Goal: Task Accomplishment & Management: Use online tool/utility

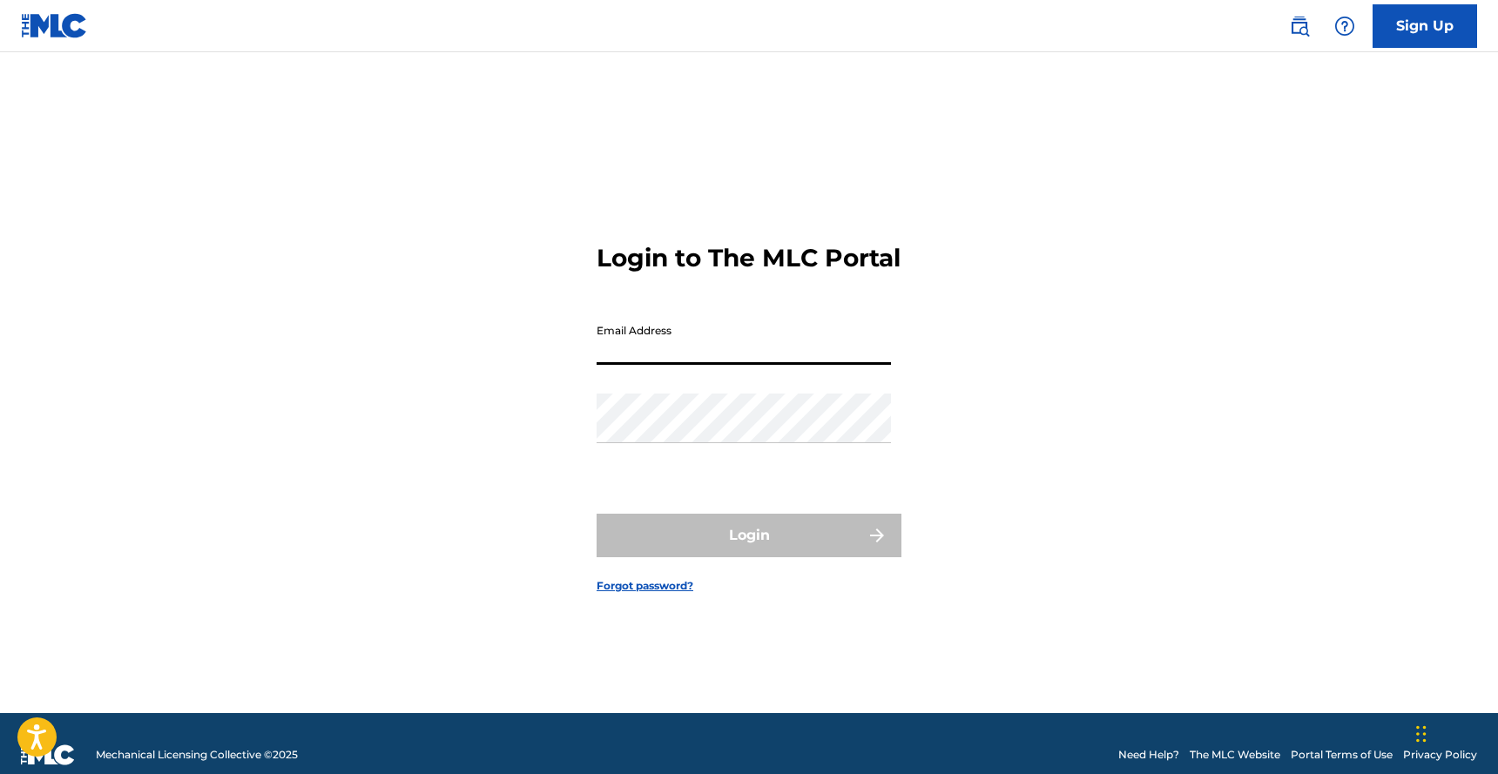
type input "[EMAIL_ADDRESS][DOMAIN_NAME]"
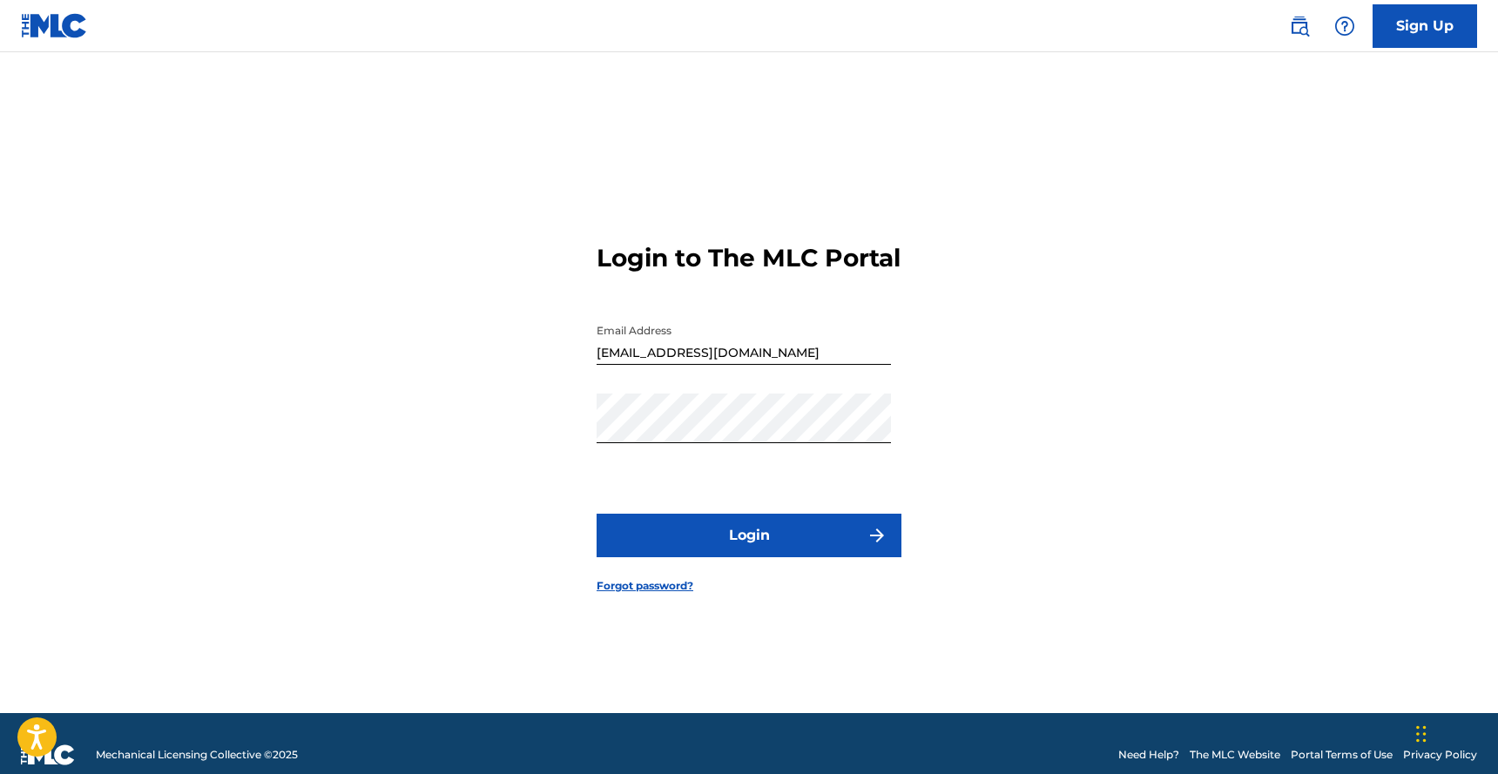
click at [779, 556] on button "Login" at bounding box center [748, 536] width 305 height 44
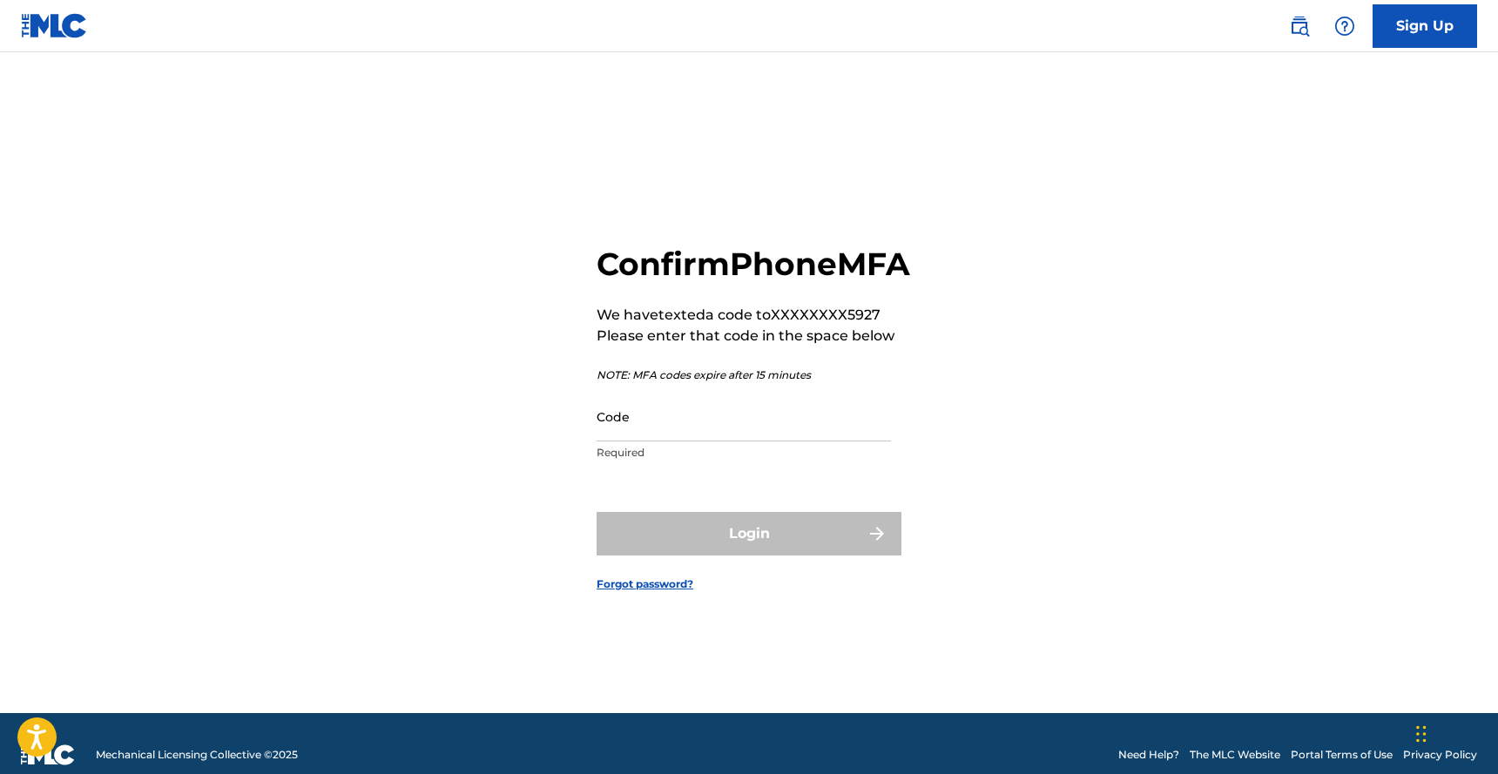
click at [682, 440] on input "Code" at bounding box center [743, 417] width 294 height 50
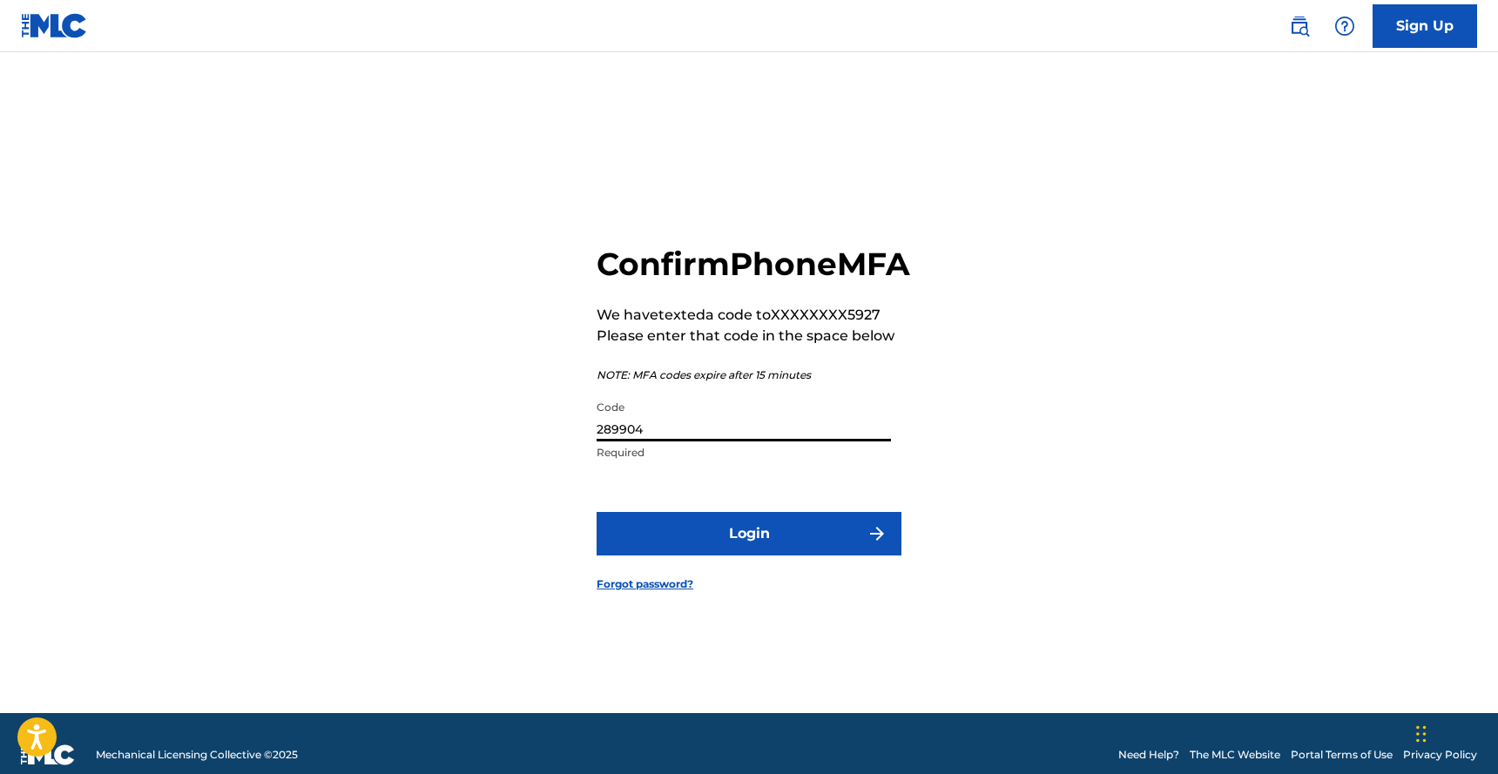
type input "289904"
click at [791, 546] on button "Login" at bounding box center [748, 534] width 305 height 44
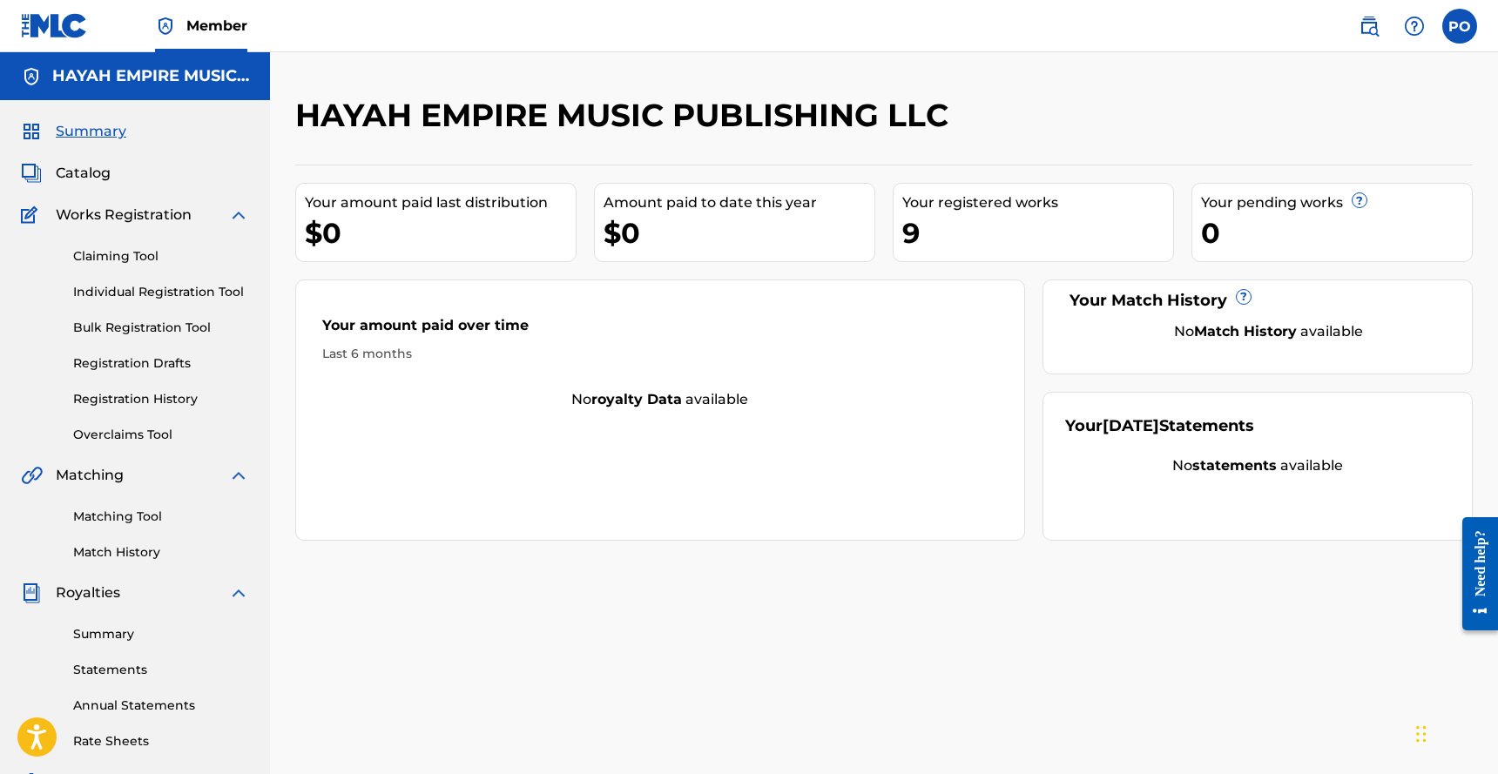
click at [131, 253] on link "Claiming Tool" at bounding box center [161, 256] width 176 height 18
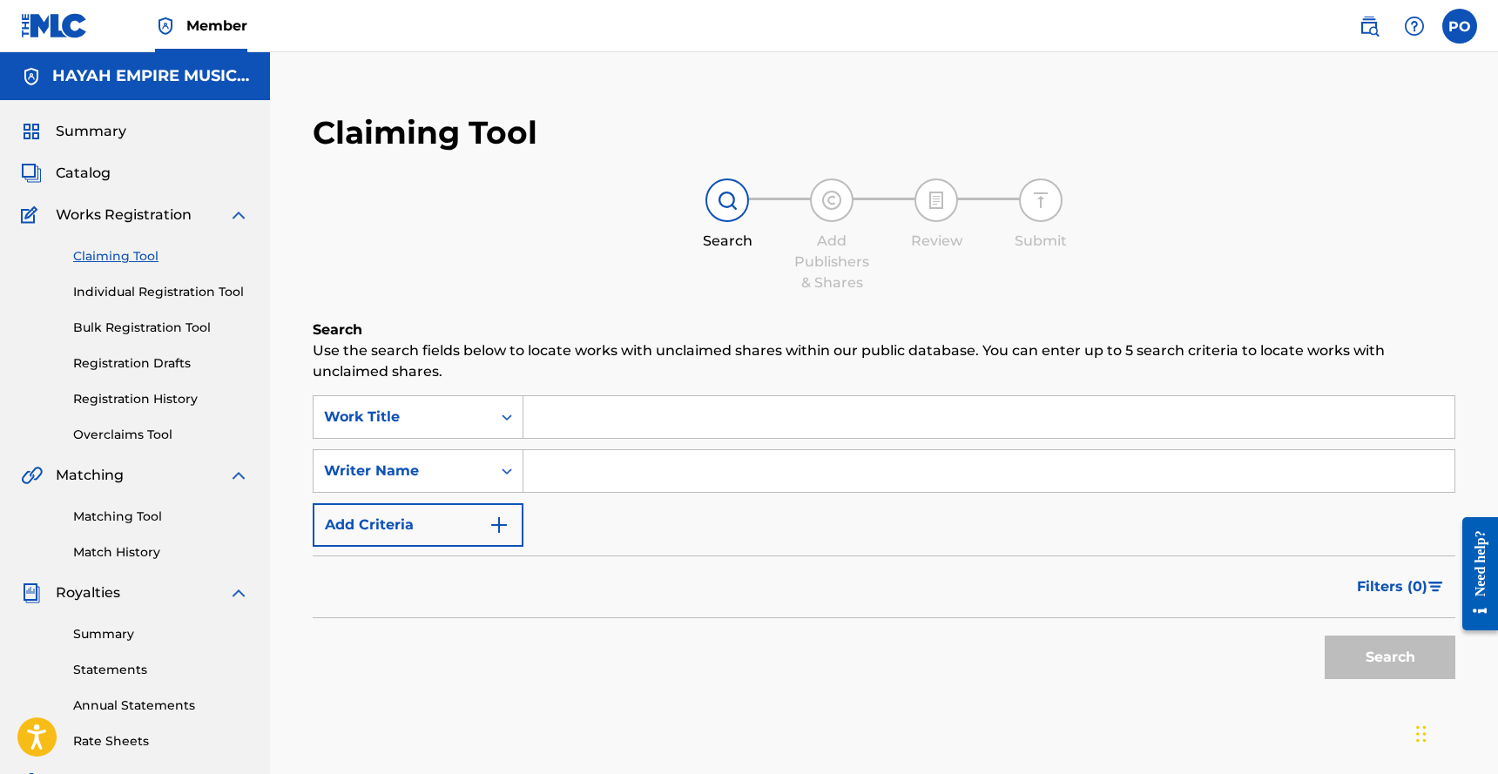
click at [587, 455] on input "Search Form" at bounding box center [988, 471] width 931 height 42
click at [601, 471] on input "praise ooo-osemwingie" at bounding box center [988, 471] width 931 height 42
type input "praise omo-osemwingie"
click at [1344, 645] on button "Search" at bounding box center [1389, 658] width 131 height 44
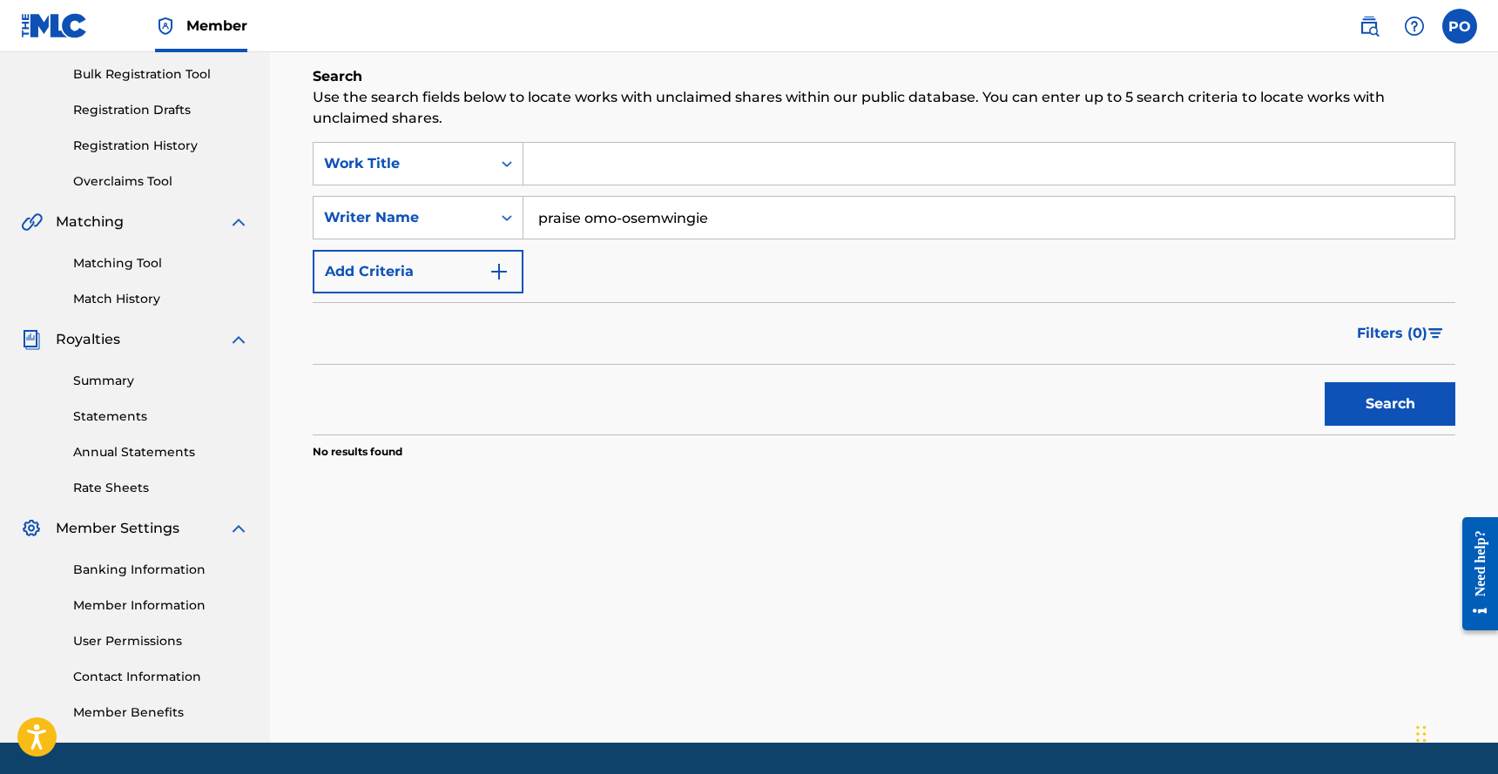
scroll to position [131, 0]
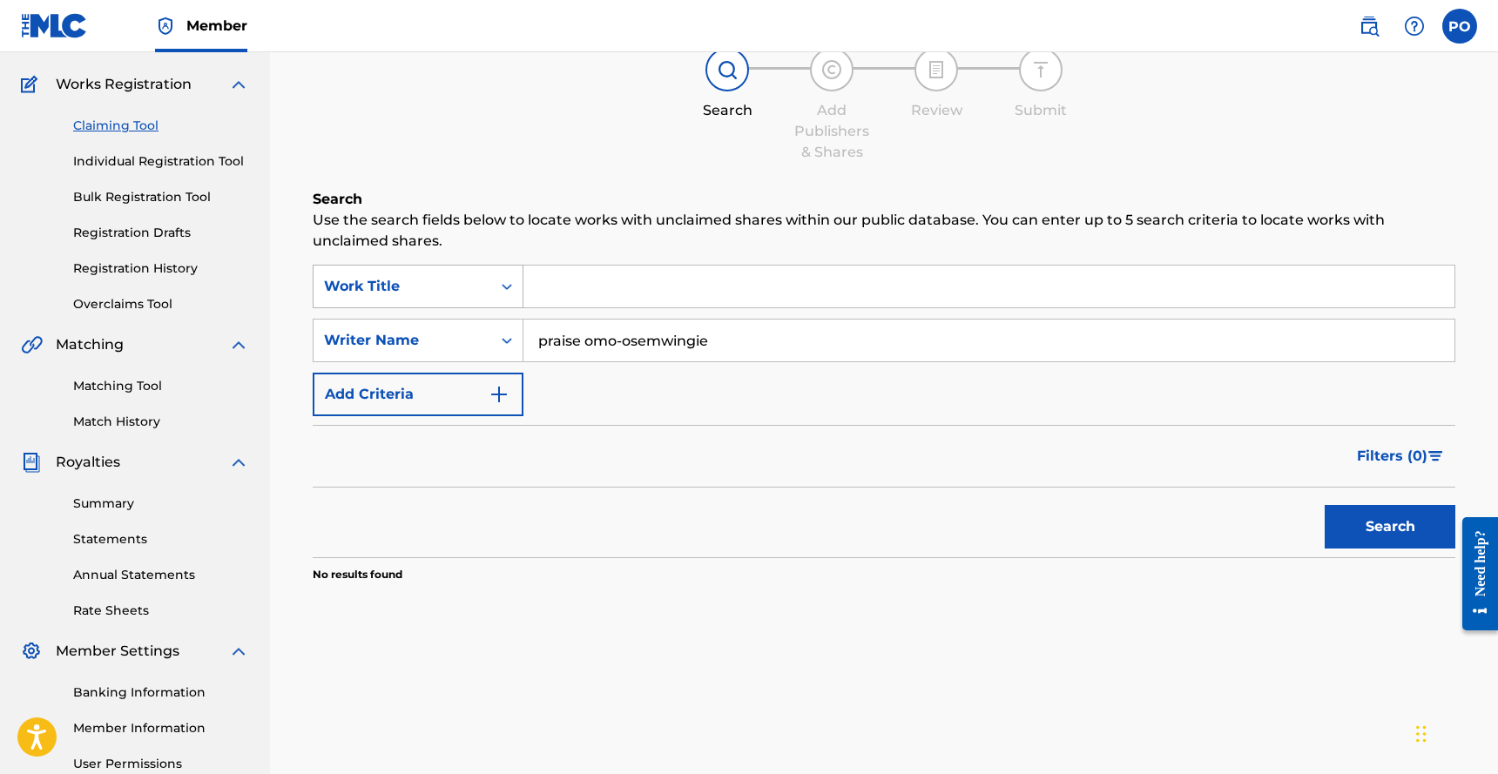
drag, startPoint x: 811, startPoint y: 339, endPoint x: 518, endPoint y: 301, distance: 295.0
click at [518, 301] on div "SearchWithCriteriaad6f5cbe-8048-4ced-8e9b-2cd7ad388cd6 Work Title SearchWithCri…" at bounding box center [884, 341] width 1142 height 152
click at [558, 279] on input "Search Form" at bounding box center [988, 287] width 931 height 42
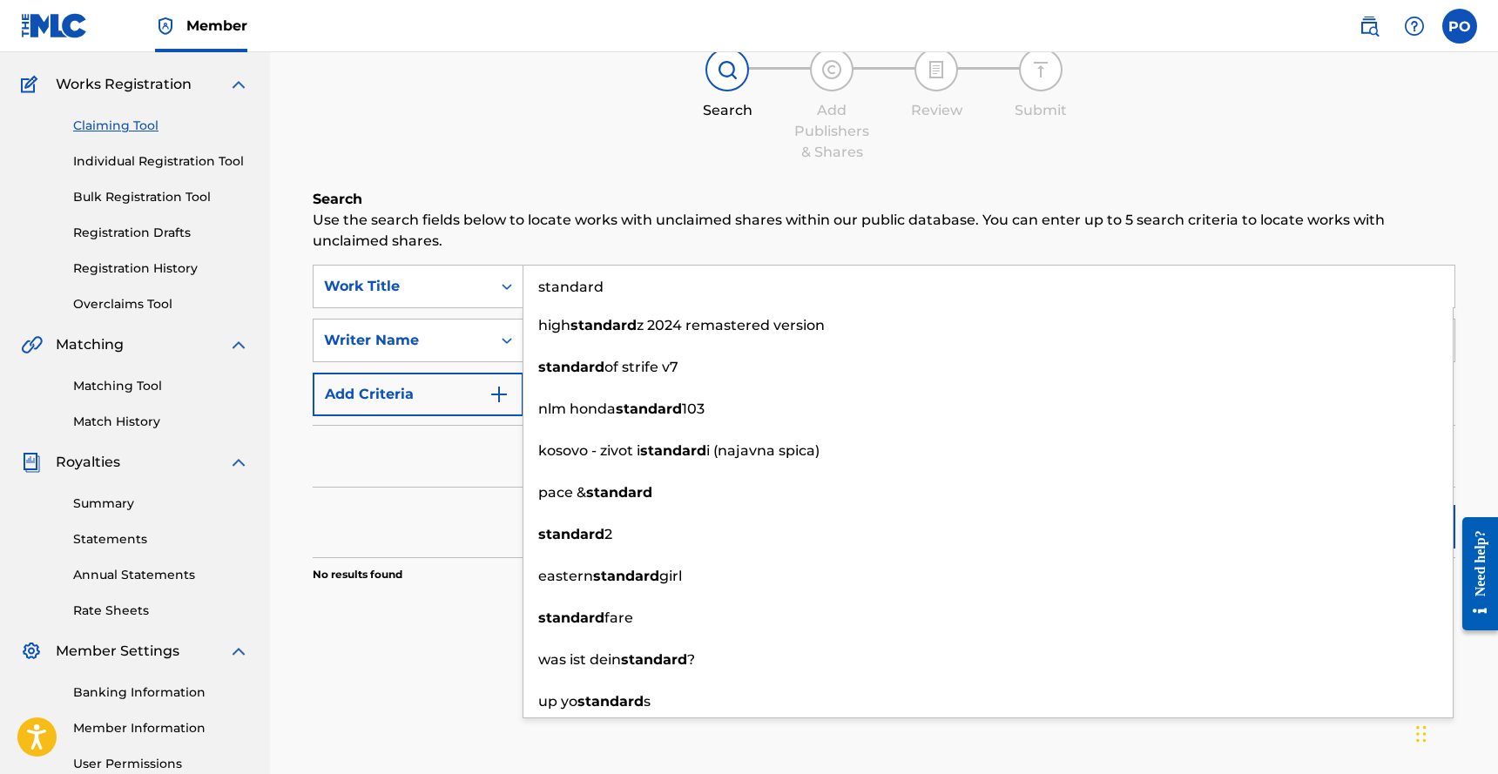
type input "standard"
click at [428, 417] on form "SearchWithCriteriaad6f5cbe-8048-4ced-8e9b-2cd7ad388cd6 Work Title standard high…" at bounding box center [884, 411] width 1142 height 293
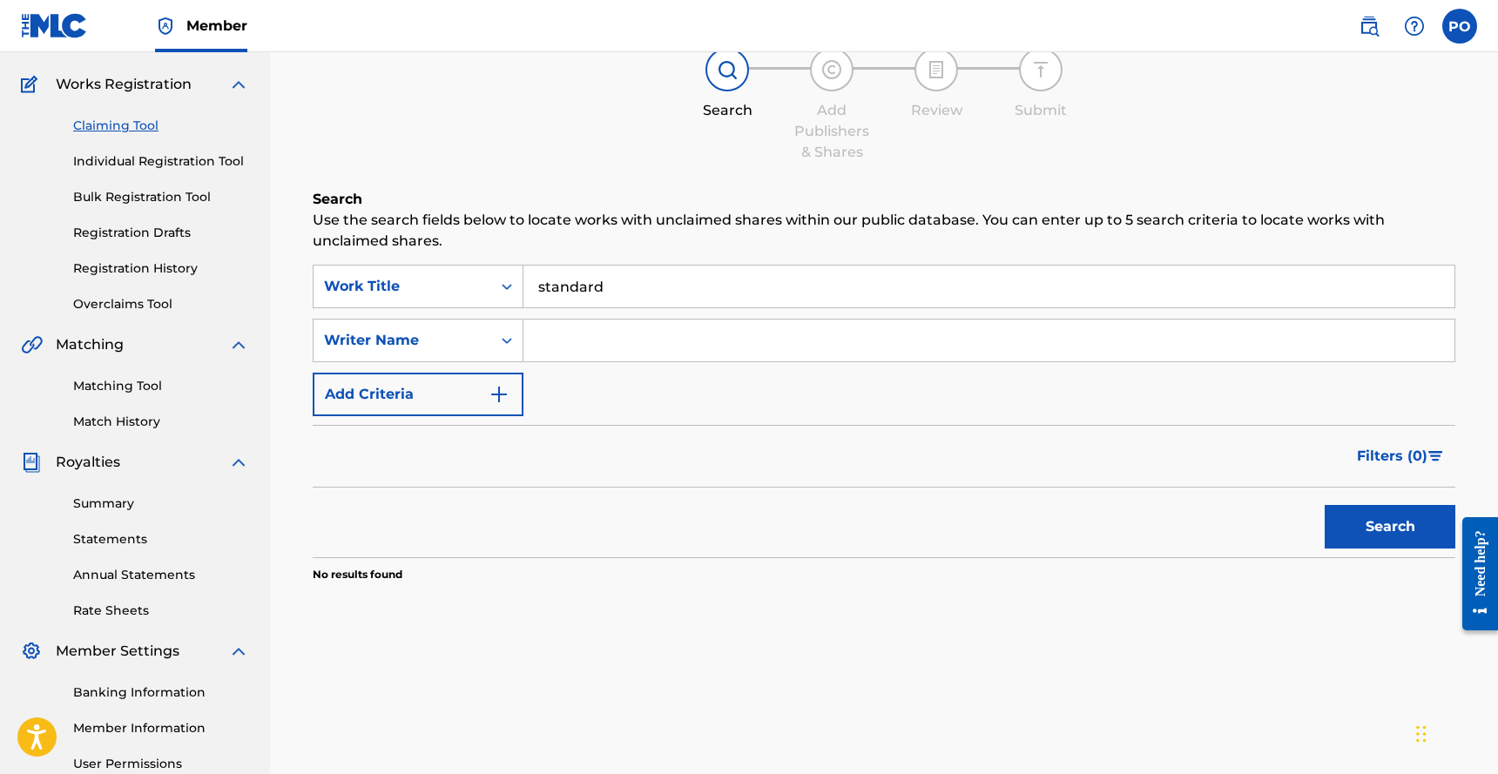
click at [482, 385] on button "Add Criteria" at bounding box center [418, 395] width 211 height 44
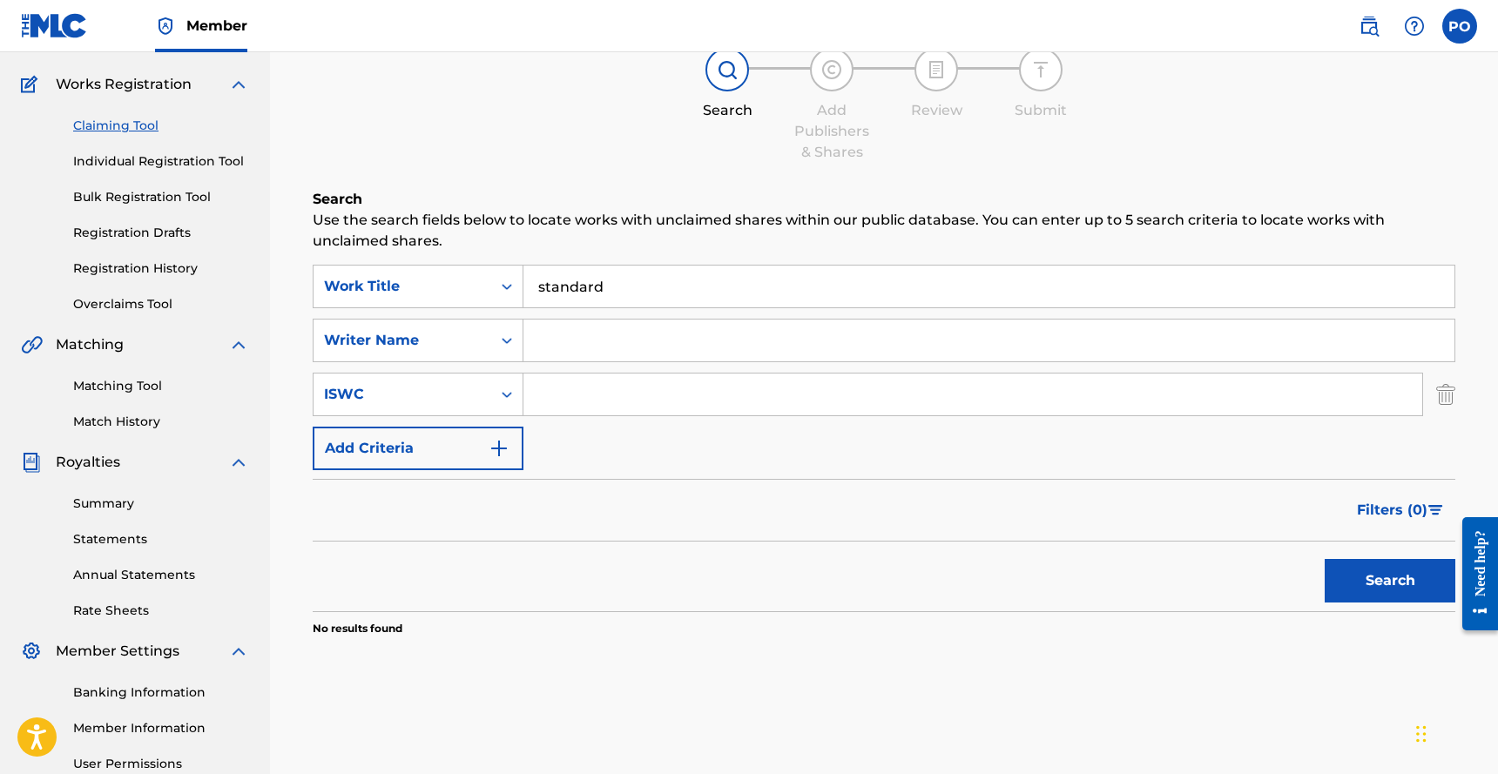
click at [609, 282] on input "standard" at bounding box center [988, 287] width 931 height 42
click at [434, 513] on div "Filters ( 0 )" at bounding box center [884, 510] width 1142 height 63
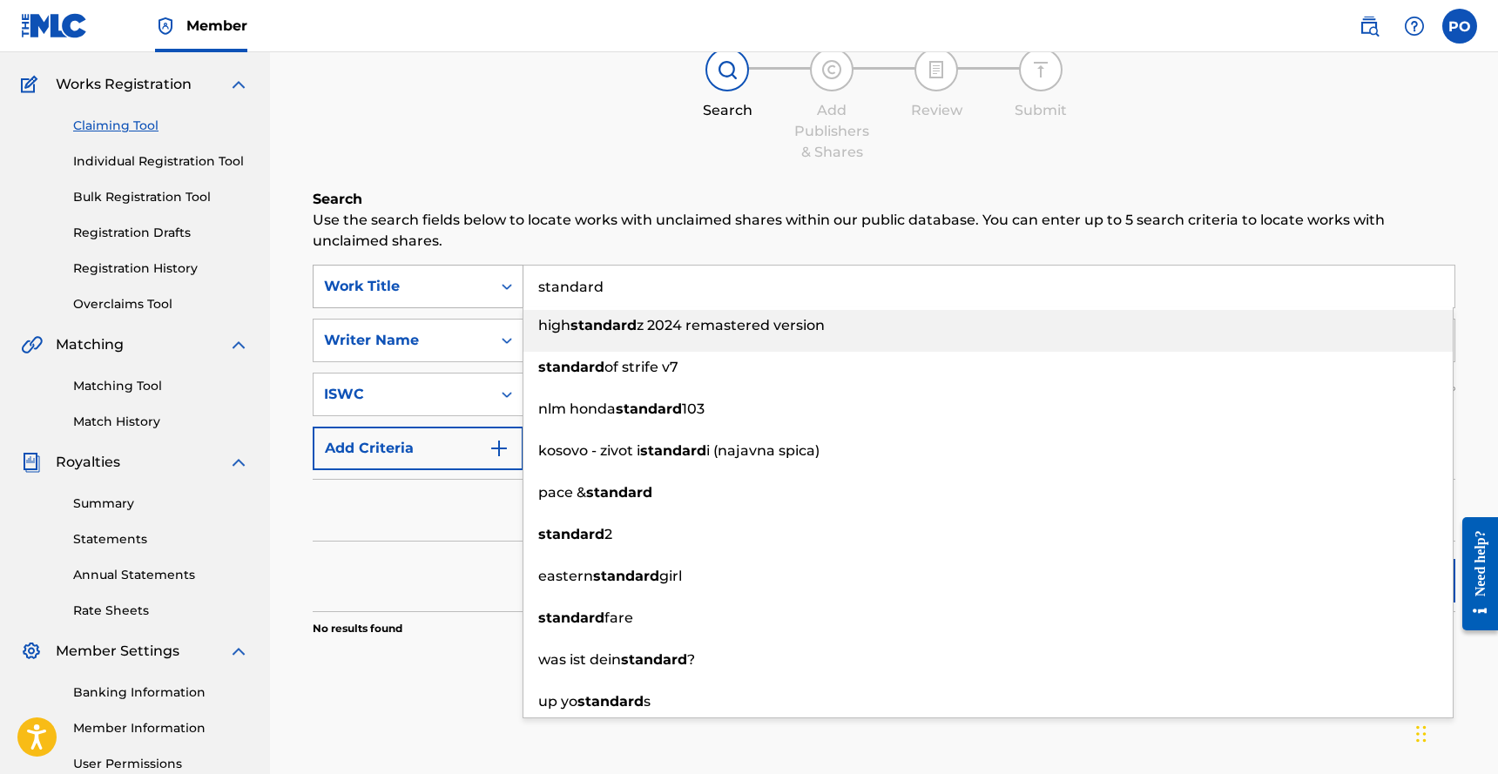
drag, startPoint x: 645, startPoint y: 281, endPoint x: 480, endPoint y: 293, distance: 165.9
click at [480, 293] on div "SearchWithCriteriaad6f5cbe-8048-4ced-8e9b-2cd7ad388cd6 Work Title standard high…" at bounding box center [884, 287] width 1142 height 44
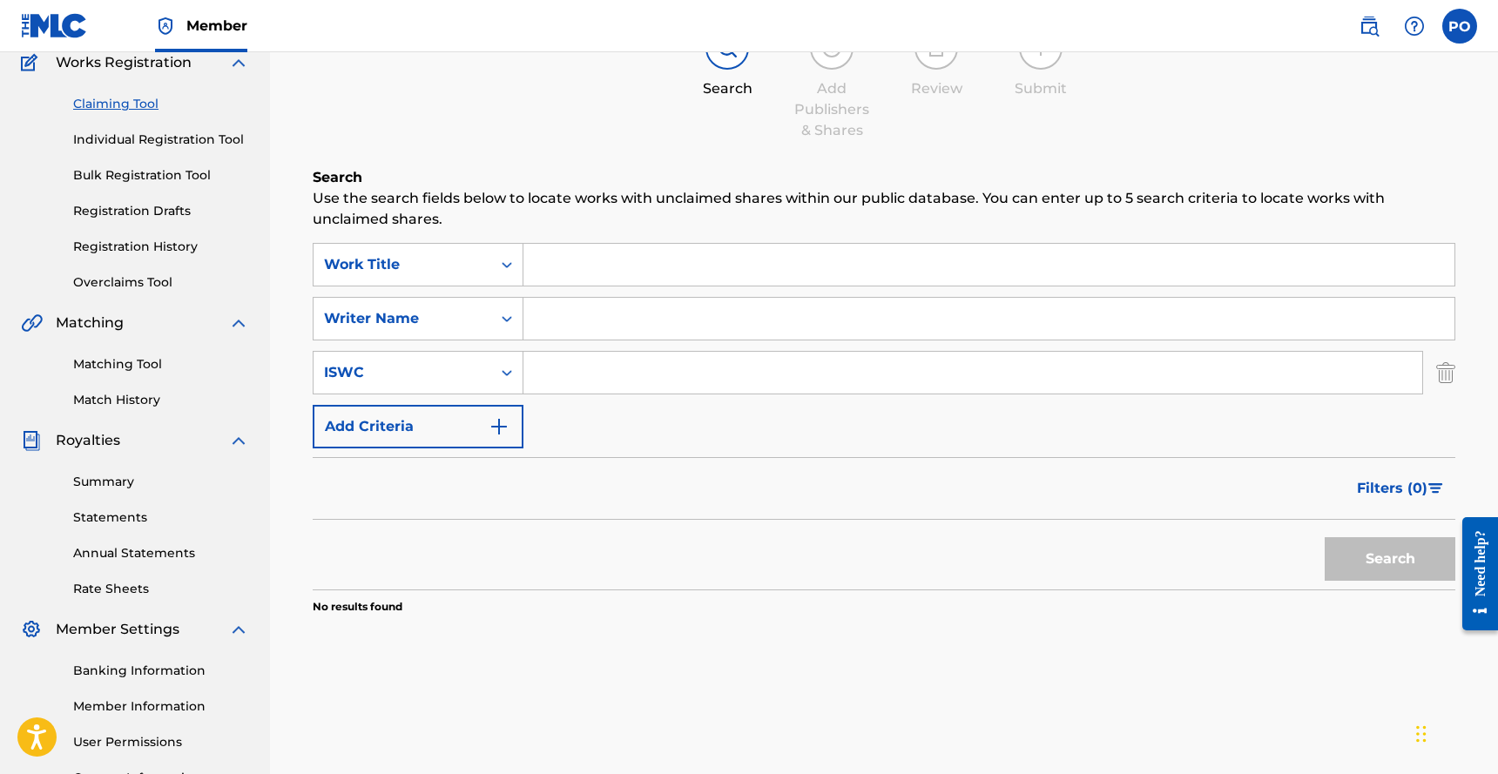
scroll to position [0, 0]
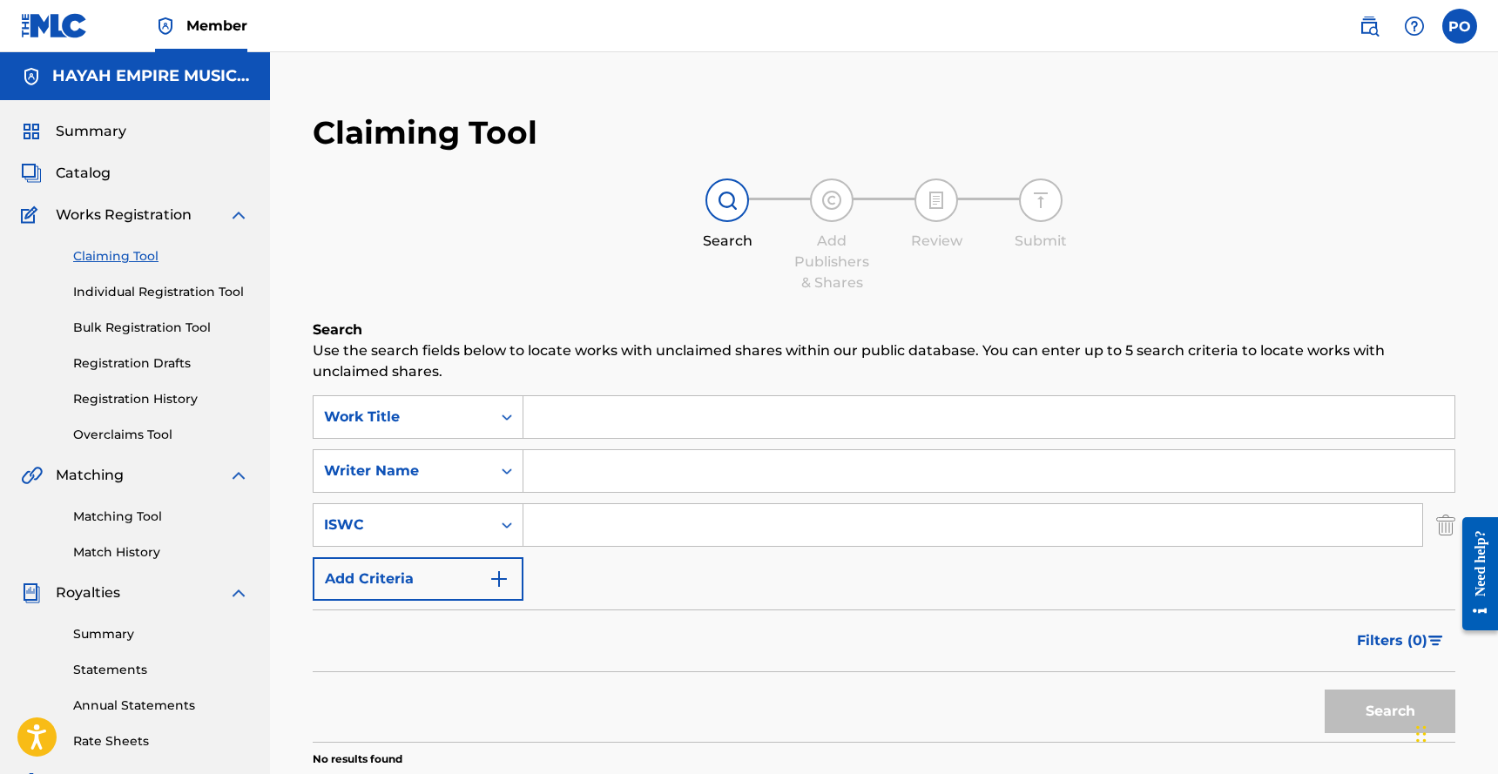
click at [137, 509] on link "Matching Tool" at bounding box center [161, 517] width 176 height 18
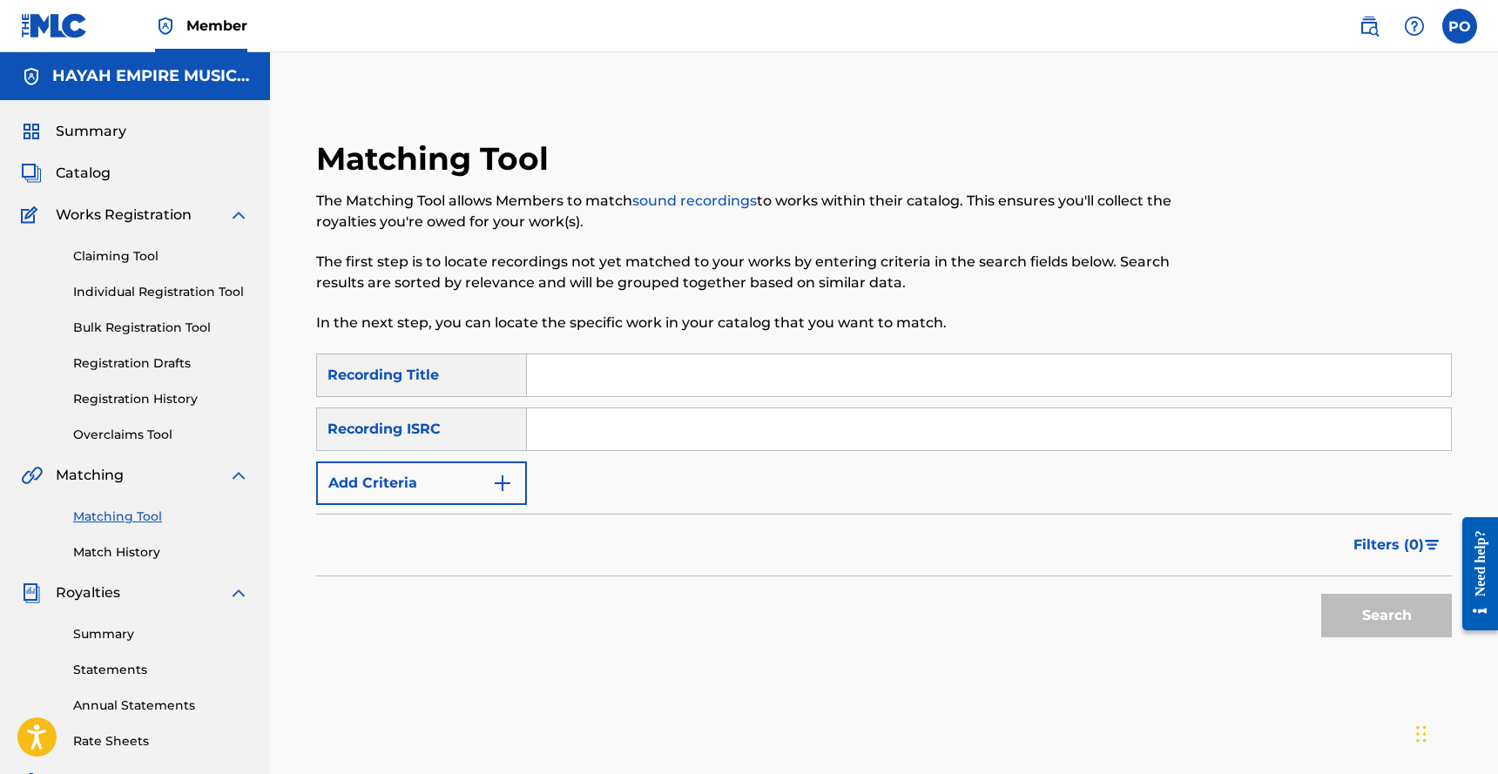
click at [559, 374] on input "Search Form" at bounding box center [989, 375] width 924 height 42
click at [136, 253] on link "Claiming Tool" at bounding box center [161, 256] width 176 height 18
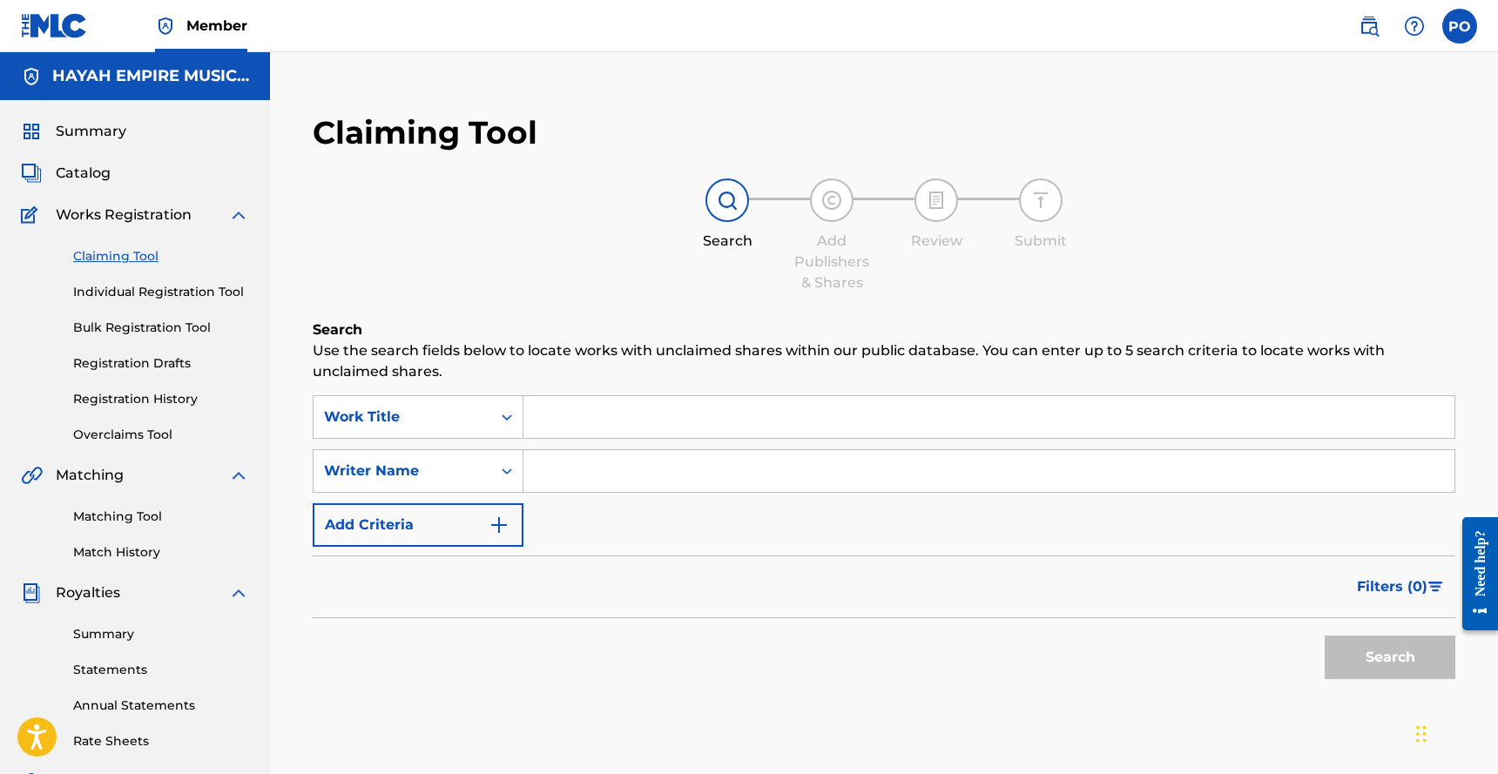
click at [126, 513] on link "Matching Tool" at bounding box center [161, 517] width 176 height 18
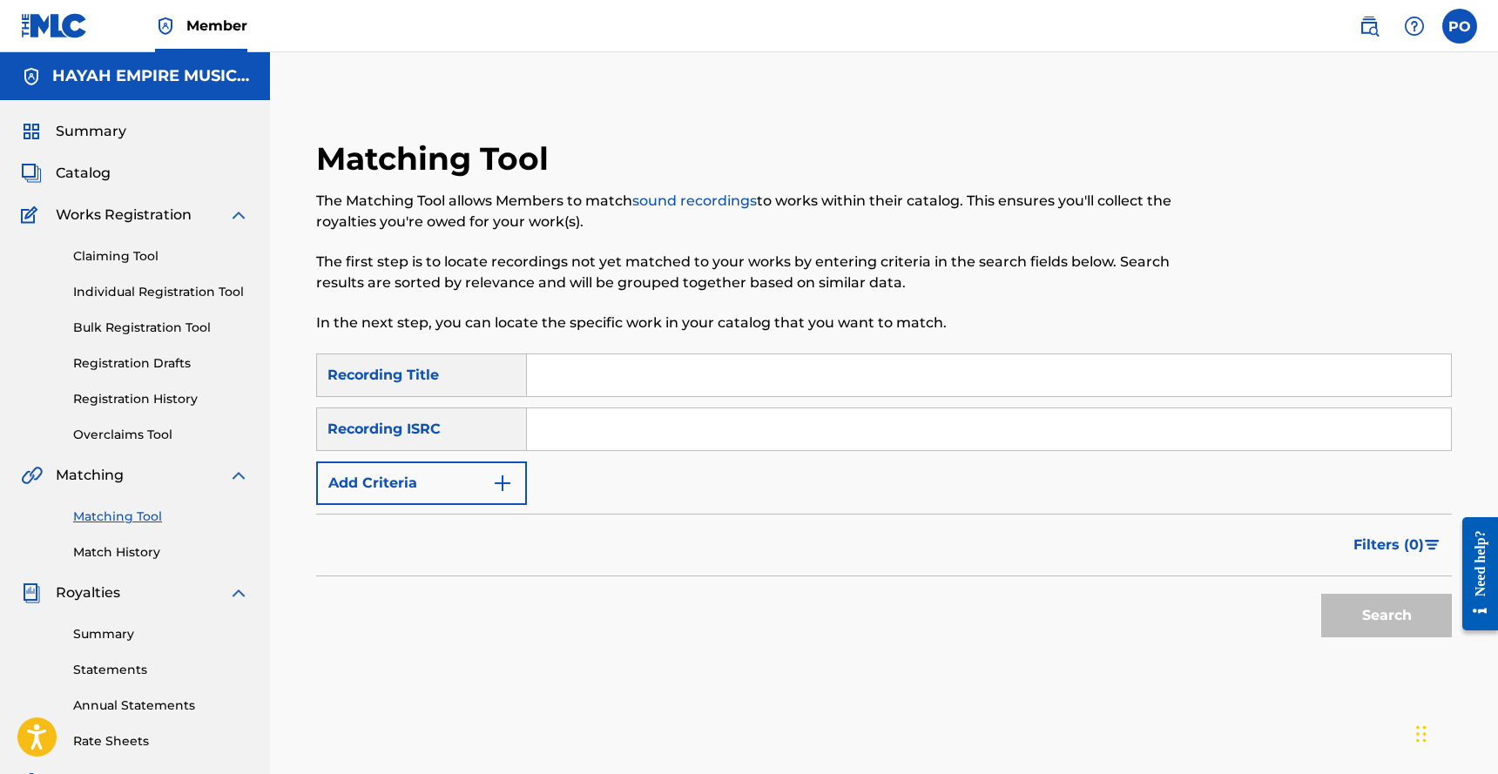
click at [608, 378] on input "Search Form" at bounding box center [989, 375] width 924 height 42
paste input "CAHQJ2593501"
type input "CAHQJ2593501"
click at [1364, 610] on button "Search" at bounding box center [1386, 616] width 131 height 44
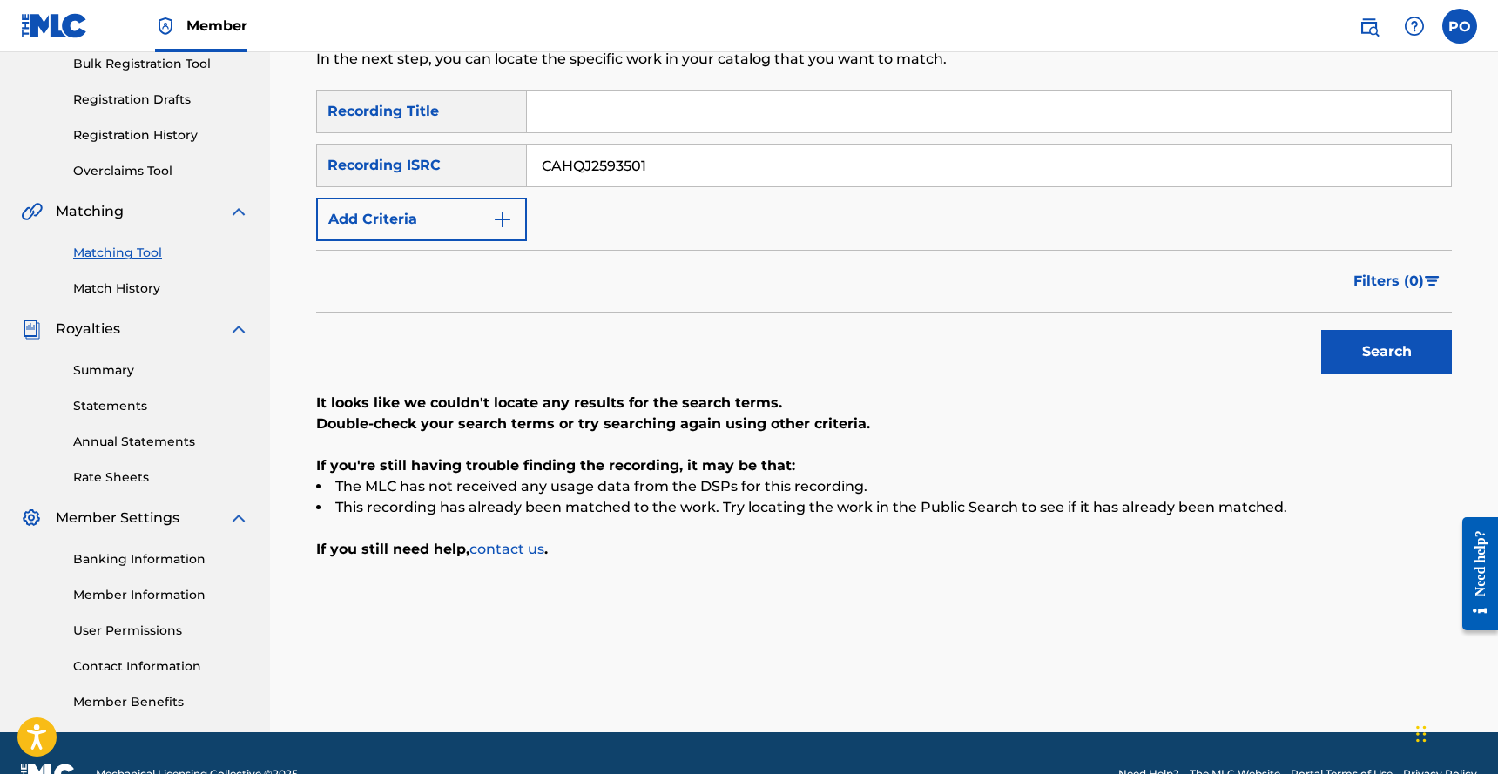
scroll to position [306, 0]
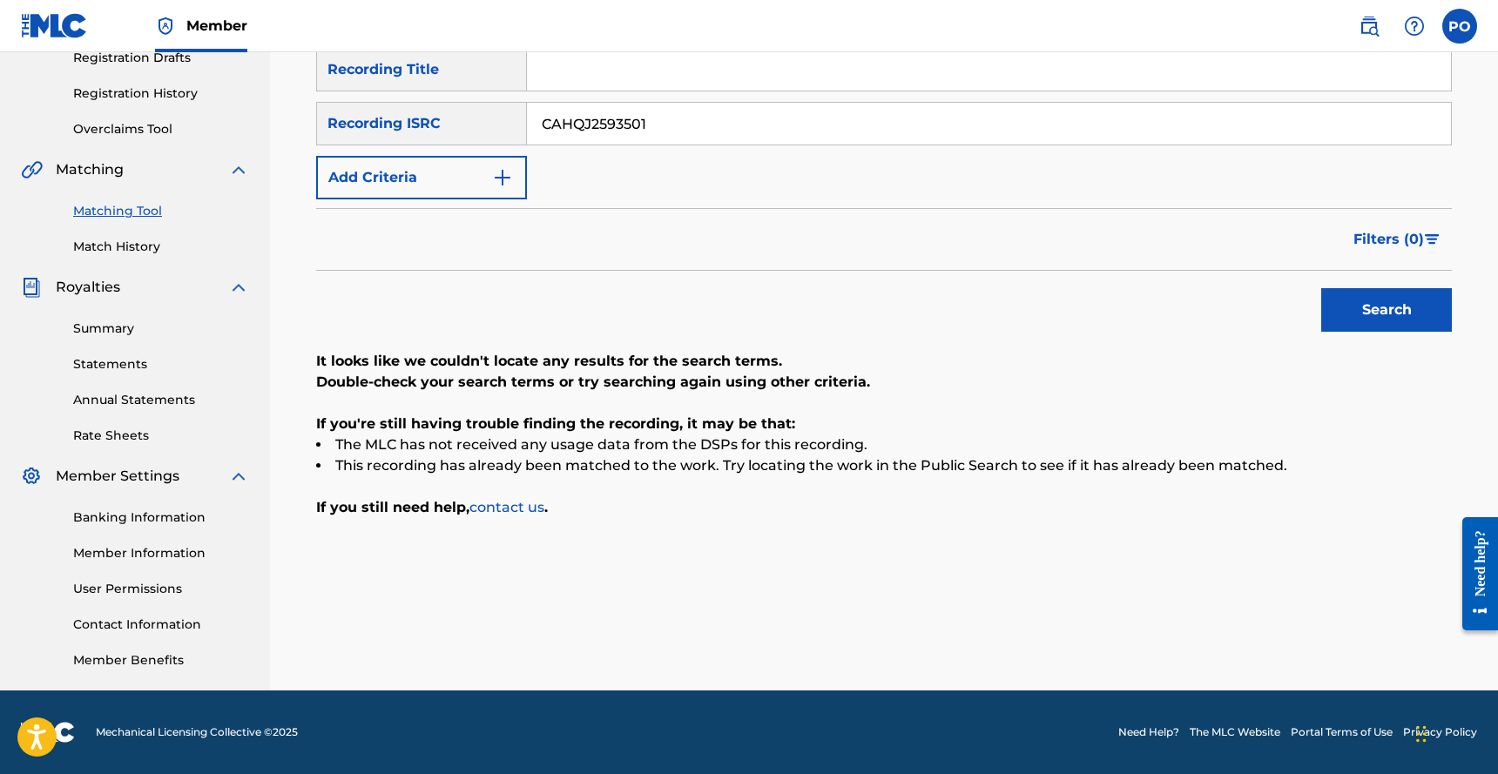
drag, startPoint x: 697, startPoint y: 129, endPoint x: 535, endPoint y: 101, distance: 164.3
click at [535, 101] on div "SearchWithCriteria5b0466be-8556-4e9a-9324-c97108acdcb0 Recording Title SearchWi…" at bounding box center [883, 124] width 1135 height 152
